Goal: Task Accomplishment & Management: Complete application form

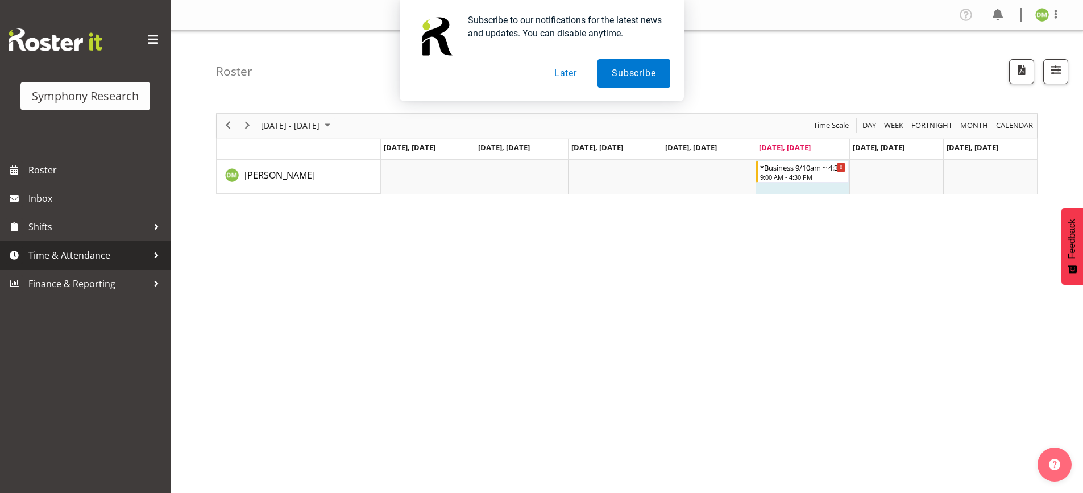
click at [82, 253] on span "Time & Attendance" at bounding box center [87, 255] width 119 height 17
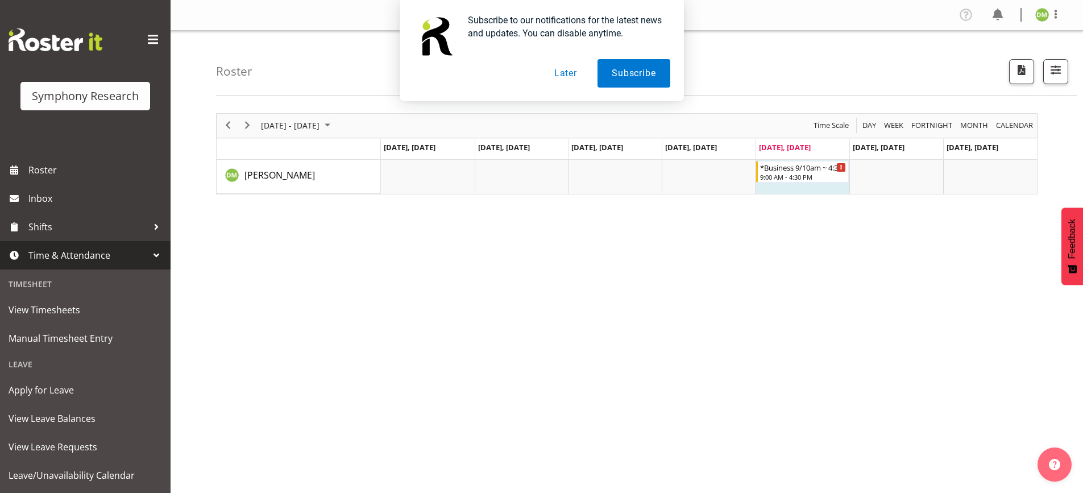
click at [573, 74] on button "Later" at bounding box center [565, 73] width 51 height 28
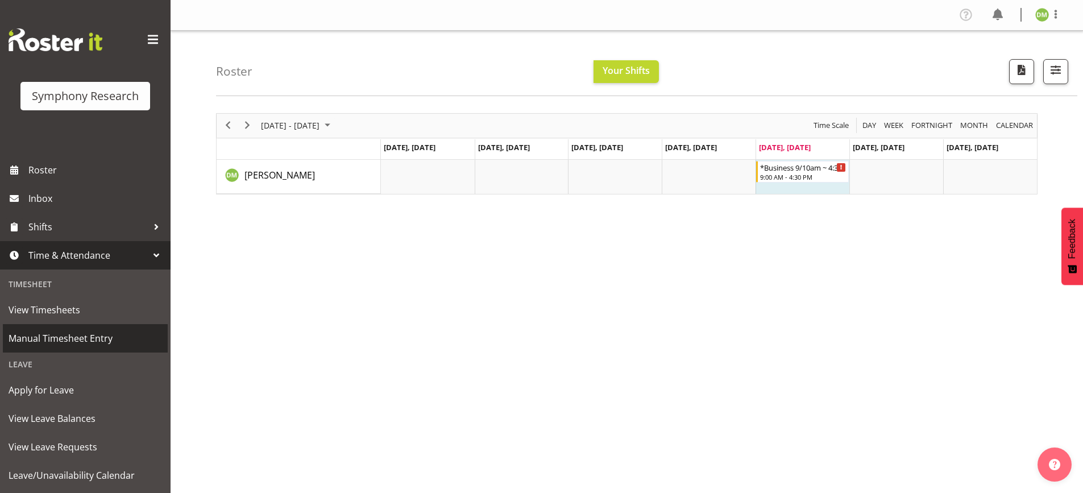
click at [77, 337] on span "Manual Timesheet Entry" at bounding box center [86, 338] width 154 height 17
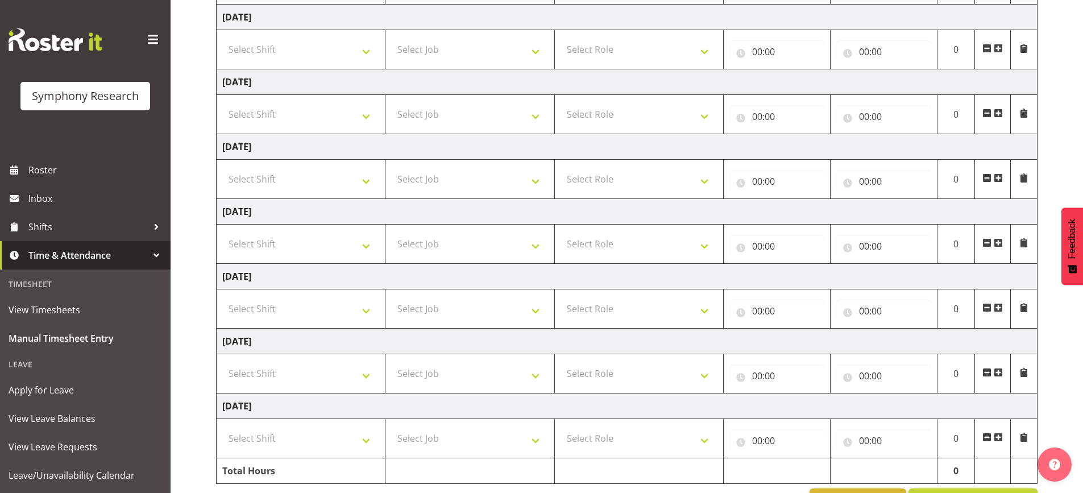
scroll to position [213, 0]
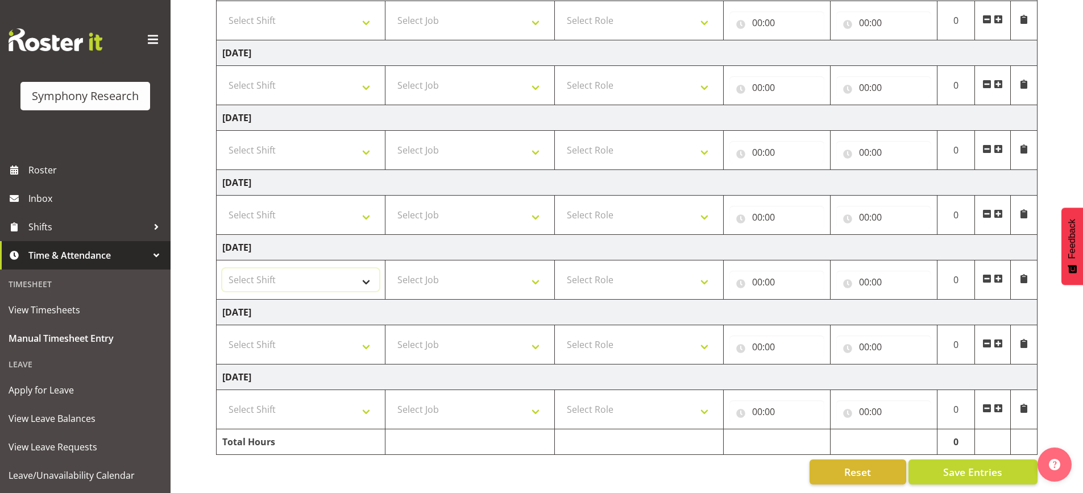
click at [364, 268] on select "Select Shift !!Weekend Residential (Roster IT Shift Label) *Business 9/10am ~ 4…" at bounding box center [300, 279] width 157 height 23
select select "26078"
click at [222, 268] on select "Select Shift !!Weekend Residential (Roster IT Shift Label) *Business 9/10am ~ 4…" at bounding box center [300, 279] width 157 height 23
click at [465, 279] on select "Select Job 550060 IF Admin 553492 World Poll Aus Wave 2 Main 2025 553493 World …" at bounding box center [469, 279] width 157 height 23
select select "10731"
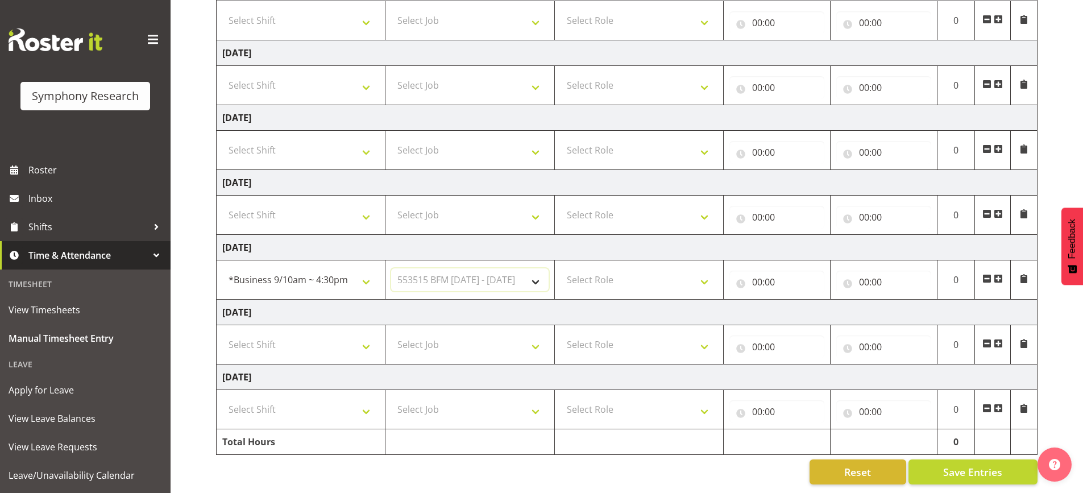
click at [391, 268] on select "Select Job 550060 IF Admin 553492 World Poll Aus Wave 2 Main 2025 553493 World …" at bounding box center [469, 279] width 157 height 23
click at [623, 273] on select "Select Role Briefing Interviewing" at bounding box center [639, 279] width 157 height 23
select select "47"
click at [561, 268] on select "Select Role Briefing Interviewing" at bounding box center [639, 279] width 157 height 23
click at [770, 274] on input "00:00" at bounding box center [776, 282] width 95 height 23
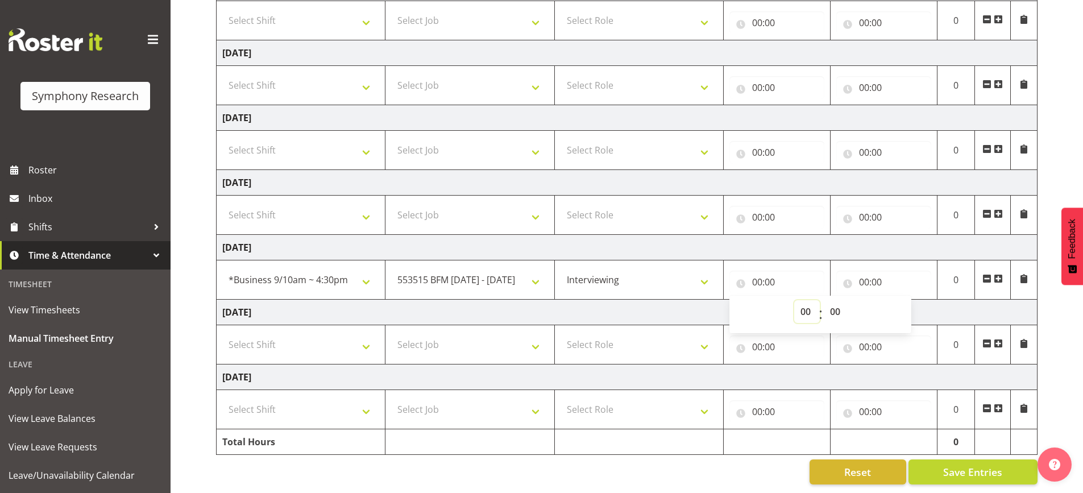
click at [806, 301] on select "00 01 02 03 04 05 06 07 08 09 10 11 12 13 14 15 16 17 18 19 20 21 22 23" at bounding box center [807, 311] width 26 height 23
select select "9"
click at [794, 300] on select "00 01 02 03 04 05 06 07 08 09 10 11 12 13 14 15 16 17 18 19 20 21 22 23" at bounding box center [807, 311] width 26 height 23
type input "09:00"
click at [872, 276] on input "00:00" at bounding box center [883, 282] width 95 height 23
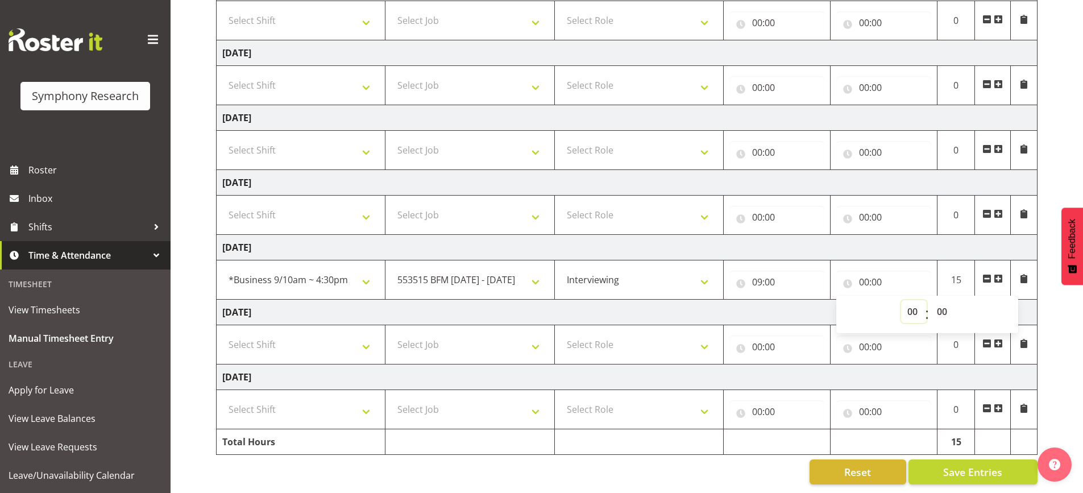
click at [909, 300] on select "00 01 02 03 04 05 06 07 08 09 10 11 12 13 14 15 16 17 18 19 20 21 22 23" at bounding box center [914, 311] width 26 height 23
select select "11"
click at [901, 300] on select "00 01 02 03 04 05 06 07 08 09 10 11 12 13 14 15 16 17 18 19 20 21 22 23" at bounding box center [914, 311] width 26 height 23
type input "11:00"
click at [942, 309] on select "00 01 02 03 04 05 06 07 08 09 10 11 12 13 14 15 16 17 18 19 20 21 22 23 24 25 2…" at bounding box center [944, 311] width 26 height 23
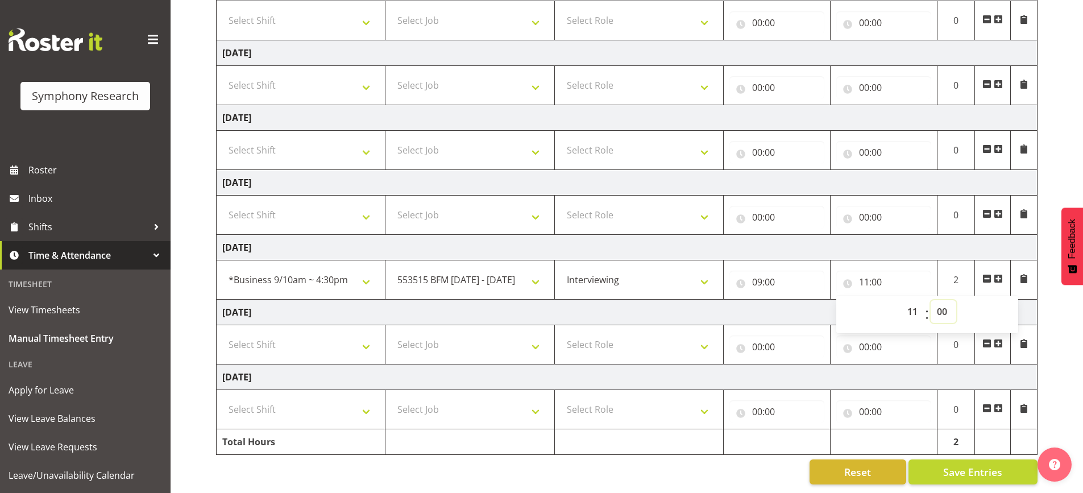
select select "30"
click at [931, 300] on select "00 01 02 03 04 05 06 07 08 09 10 11 12 13 14 15 16 17 18 19 20 21 22 23 24 25 2…" at bounding box center [944, 311] width 26 height 23
type input "11:30"
click at [951, 465] on span "Save Entries" at bounding box center [972, 472] width 59 height 15
